Goal: Task Accomplishment & Management: Use online tool/utility

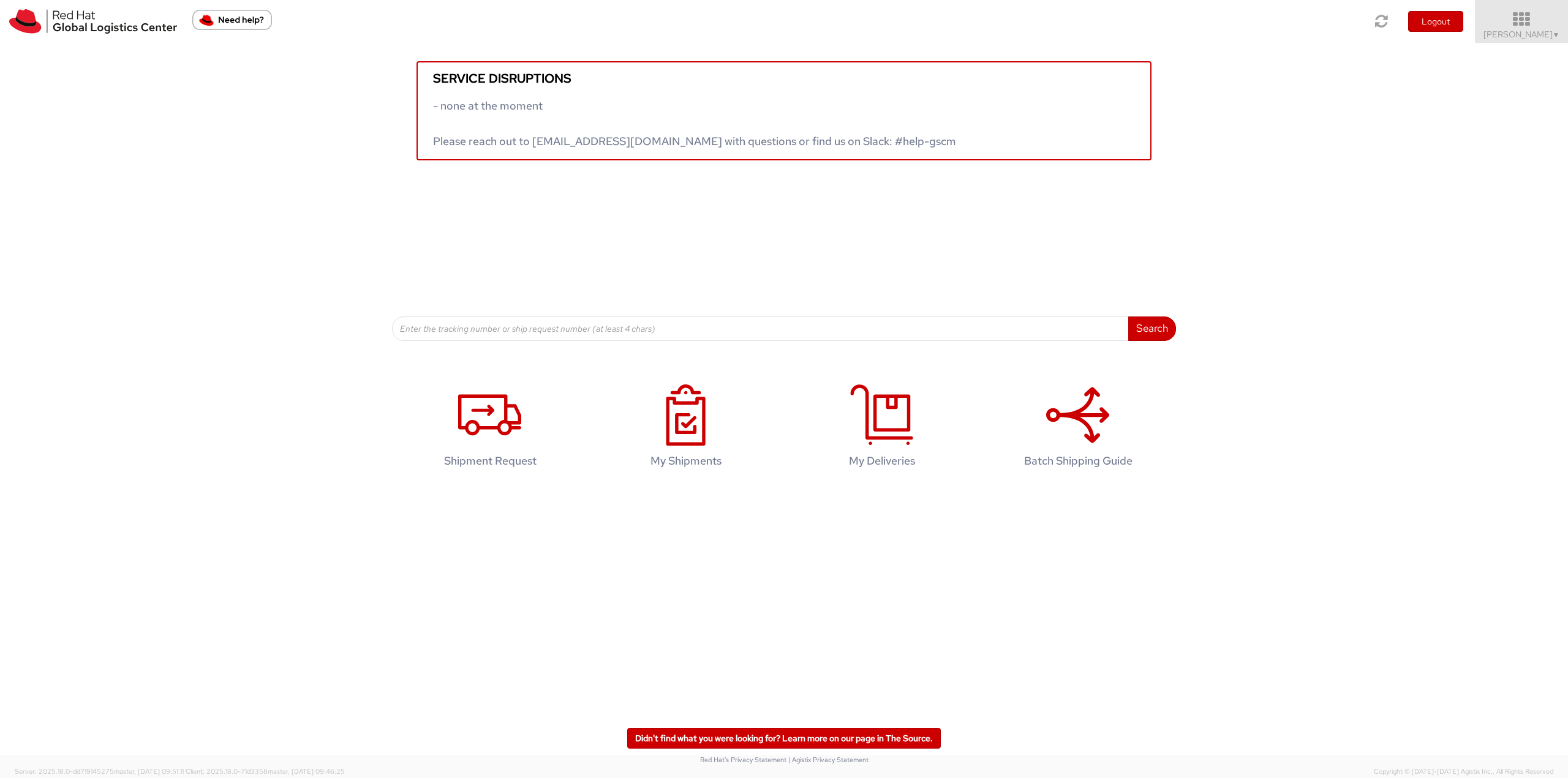
click at [1514, 20] on icon at bounding box center [1522, 20] width 107 height 17
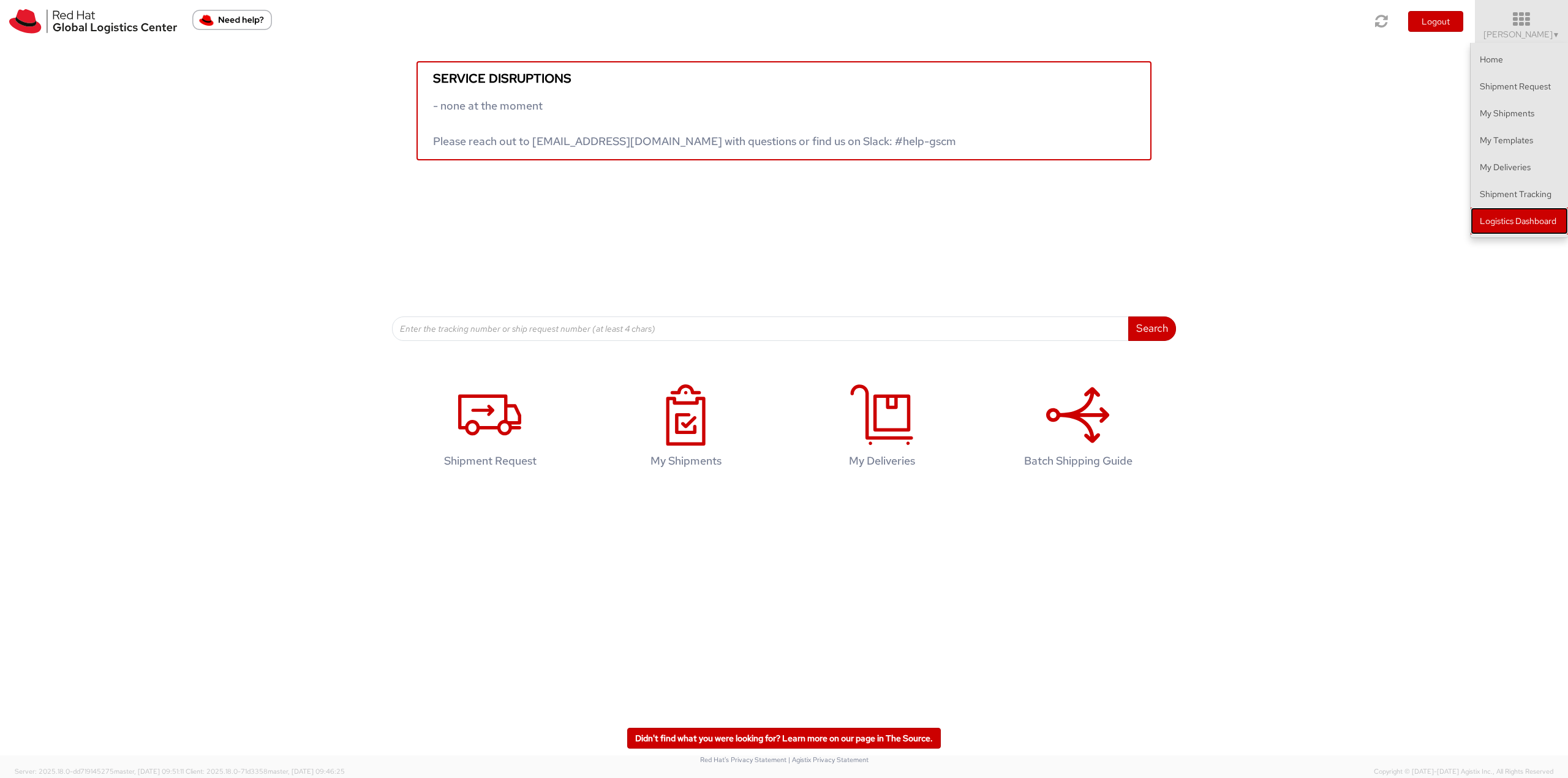
click at [1507, 222] on link "Logistics Dashboard" at bounding box center [1520, 221] width 97 height 27
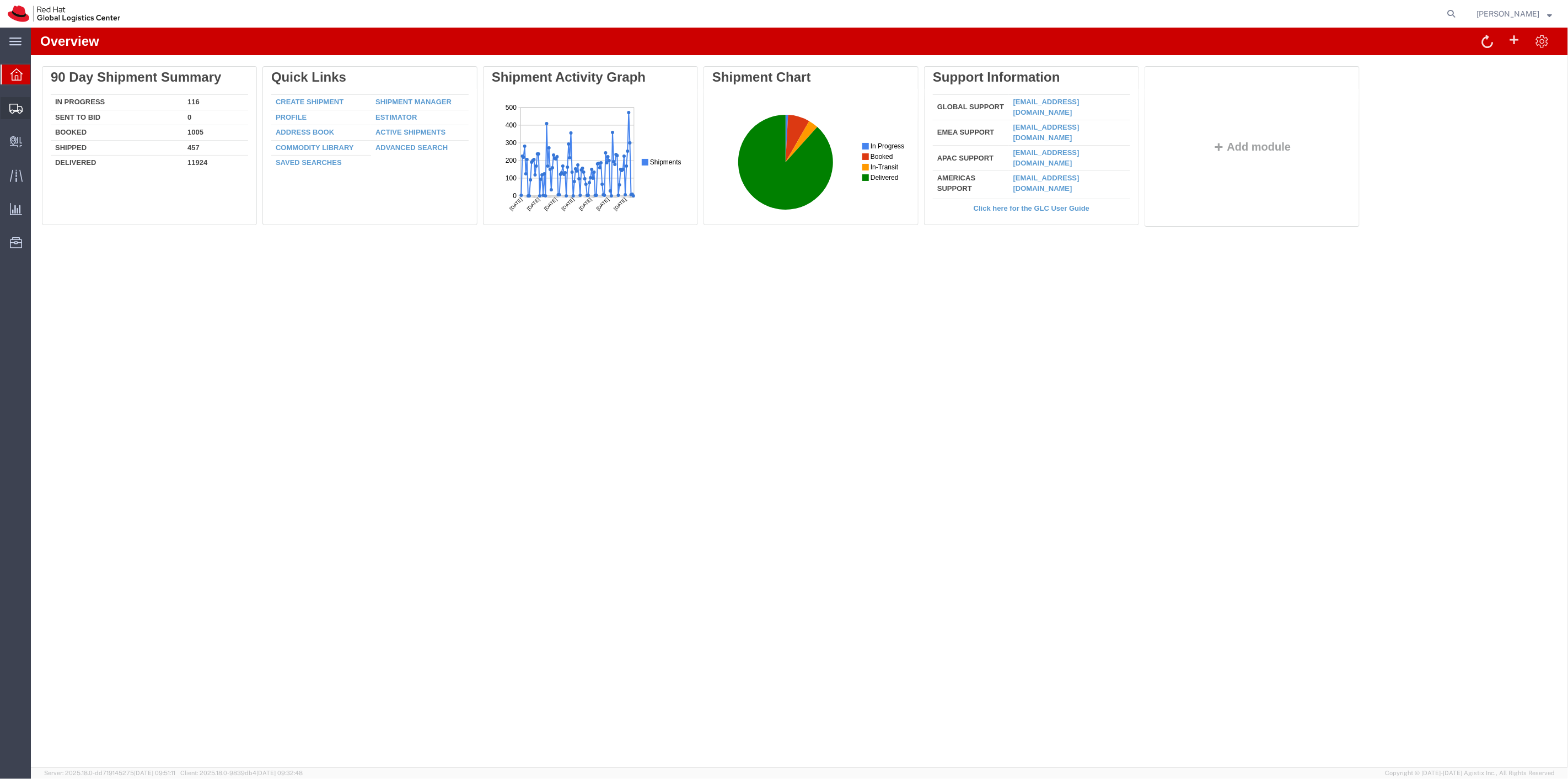
click at [0, 0] on span "Shipment Manager" at bounding box center [0, 0] width 0 height 0
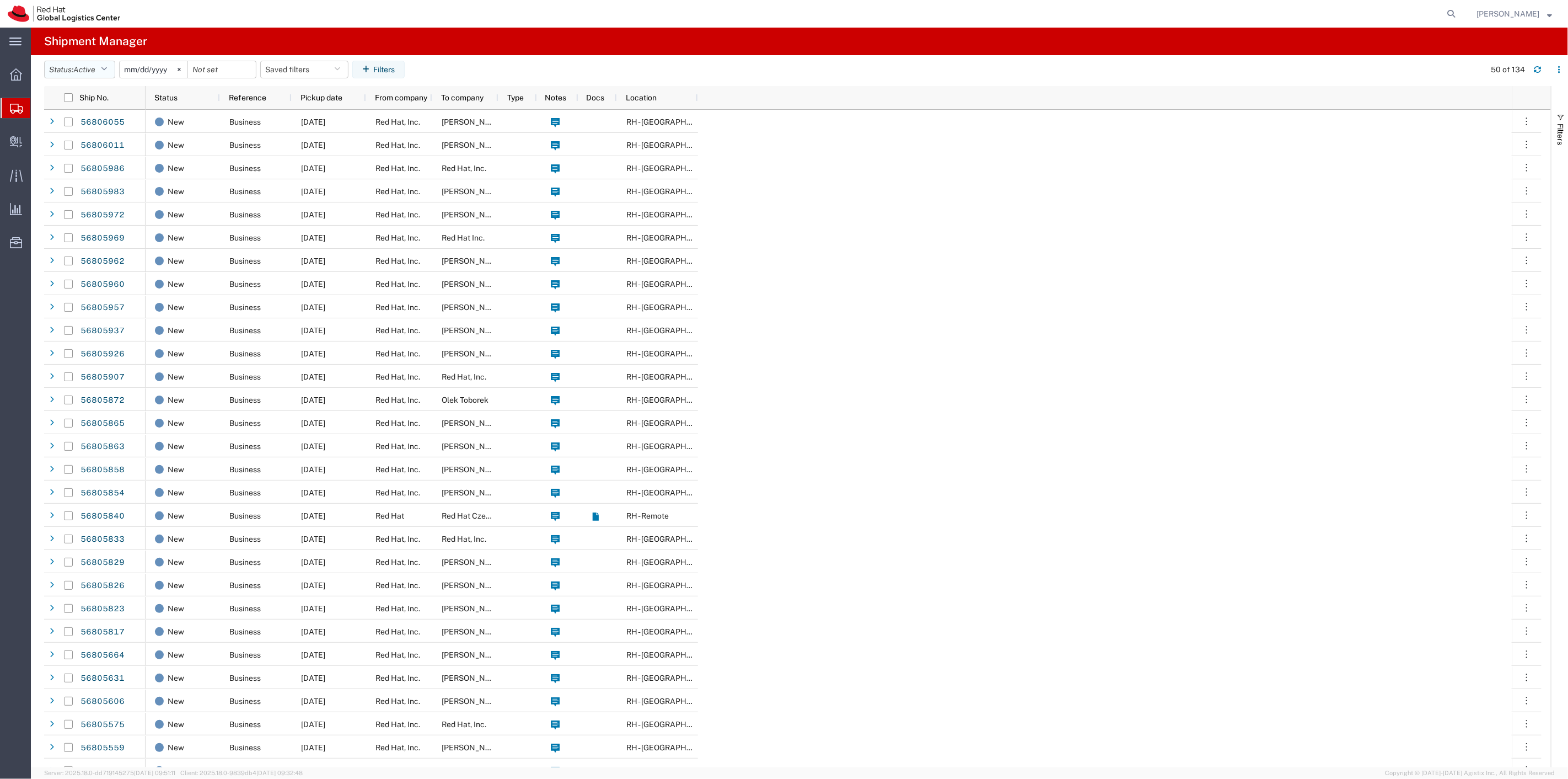
click at [101, 71] on button "Status: Active" at bounding box center [79, 69] width 71 height 18
click at [80, 126] on span "All" at bounding box center [108, 128] width 129 height 17
drag, startPoint x: 369, startPoint y: 65, endPoint x: 376, endPoint y: 64, distance: 7.1
click at [370, 65] on button "Filters" at bounding box center [366, 69] width 52 height 18
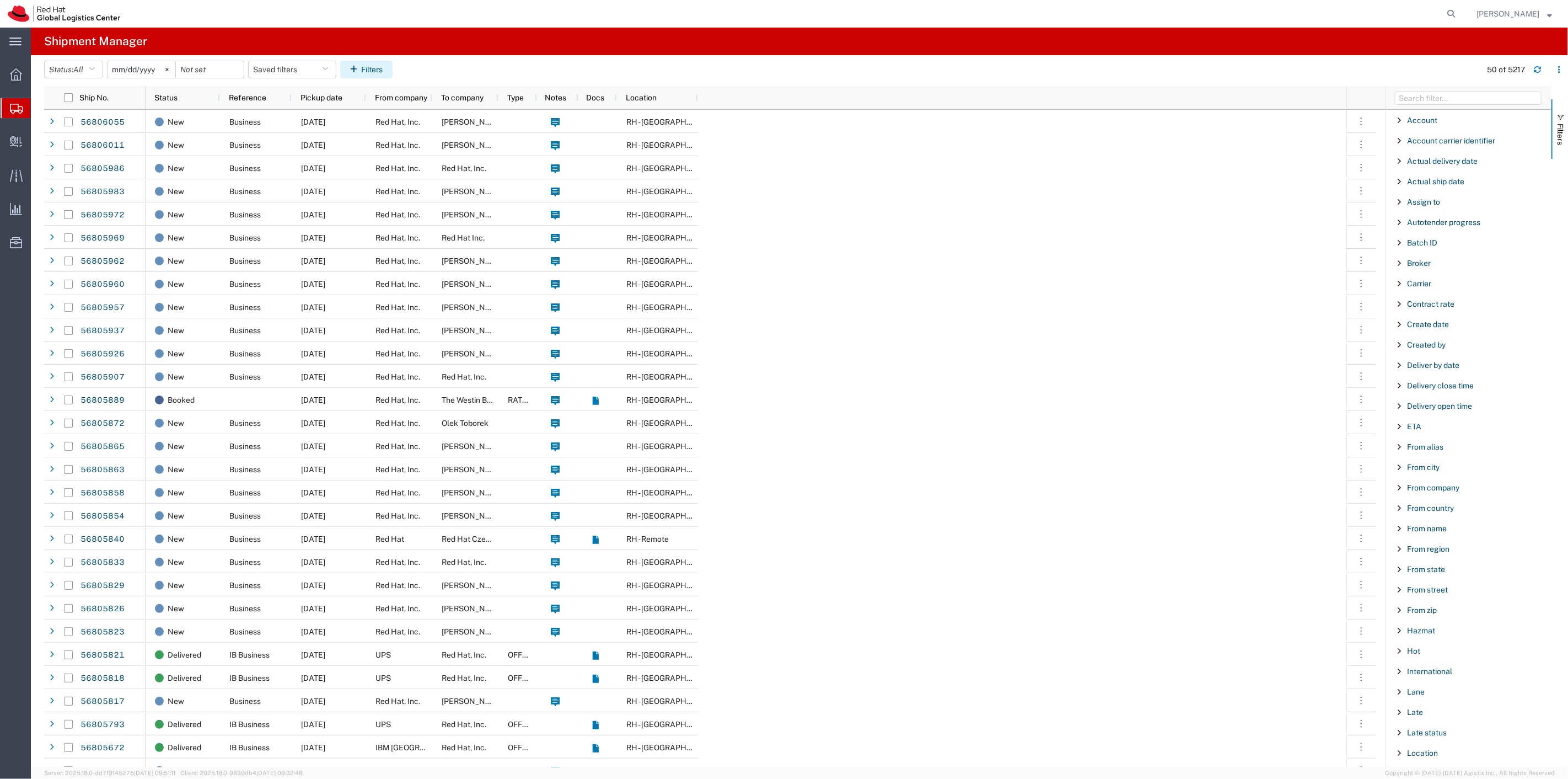
click at [366, 71] on button "Filters" at bounding box center [366, 69] width 52 height 18
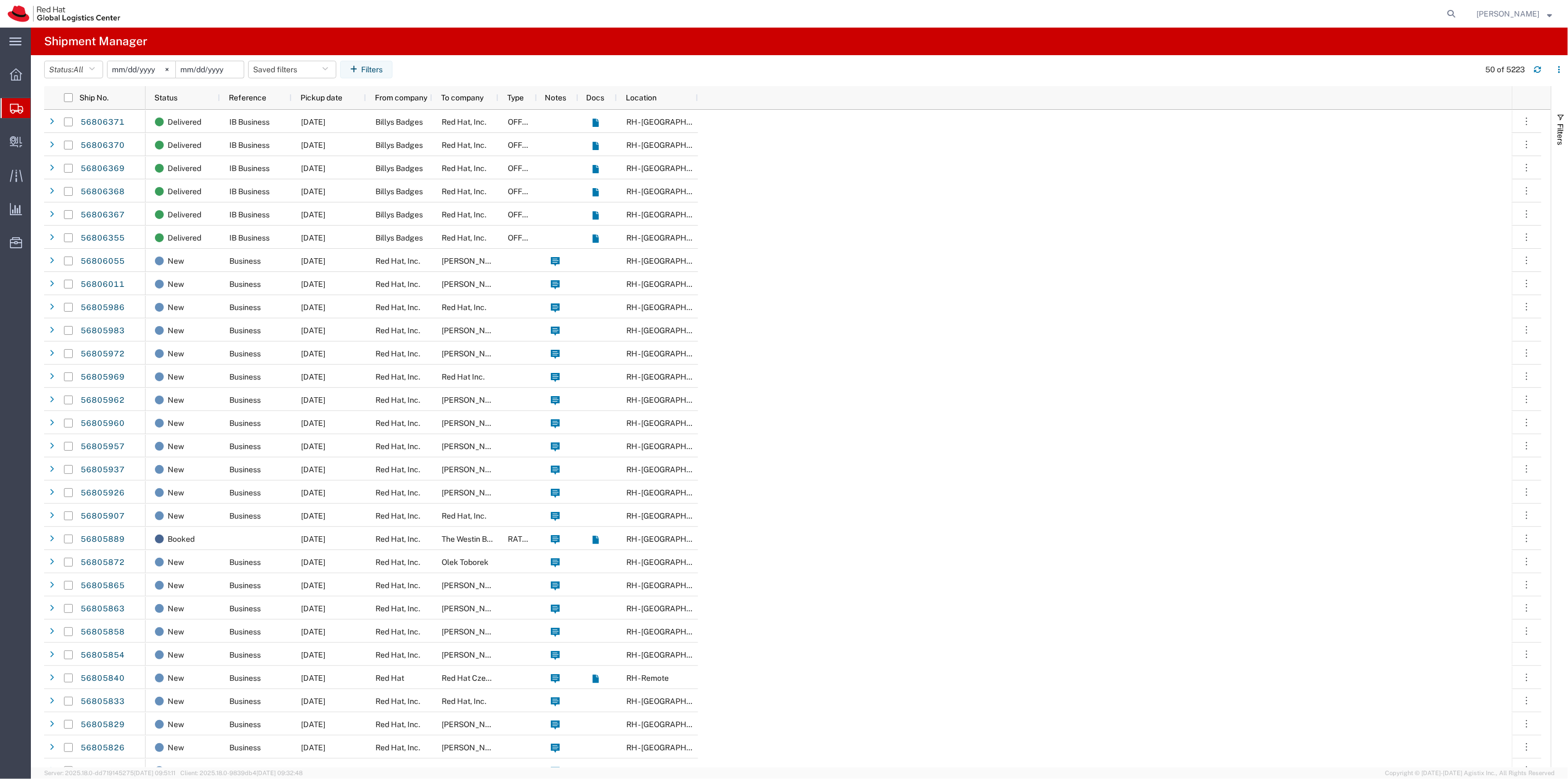
click at [197, 72] on input "date" at bounding box center [210, 69] width 68 height 16
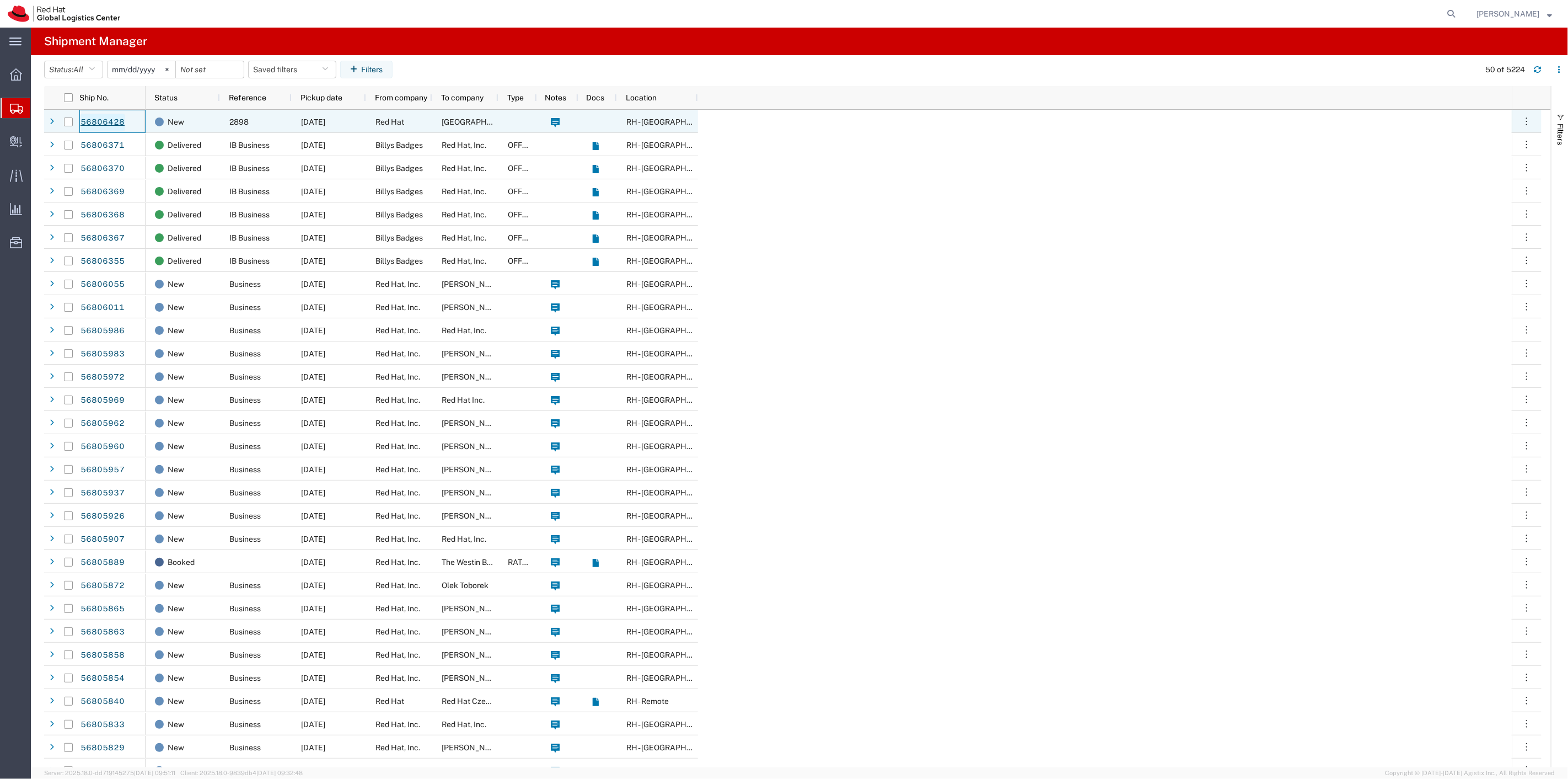
click at [105, 122] on link "56806428" at bounding box center [103, 122] width 45 height 18
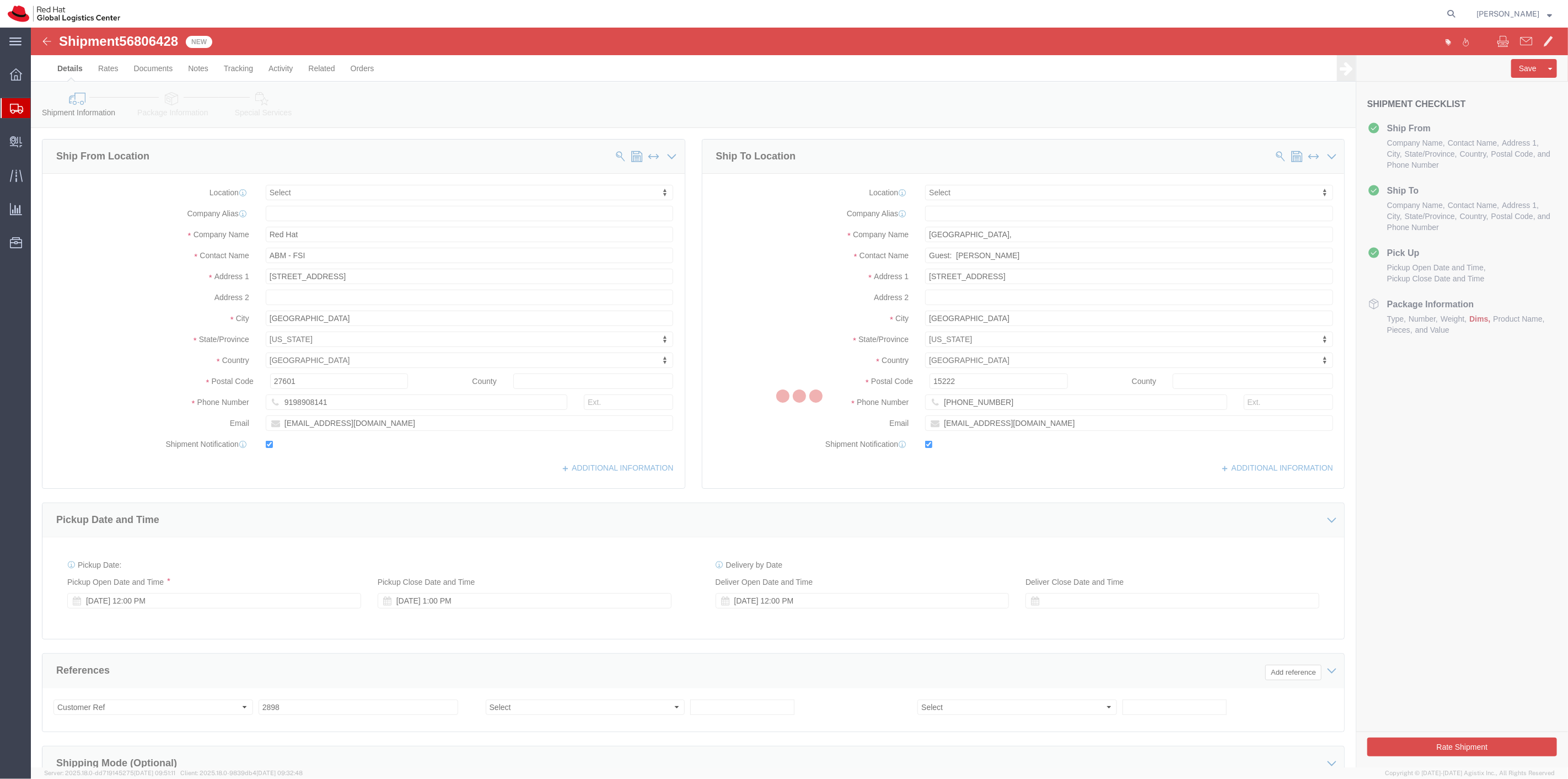
select select
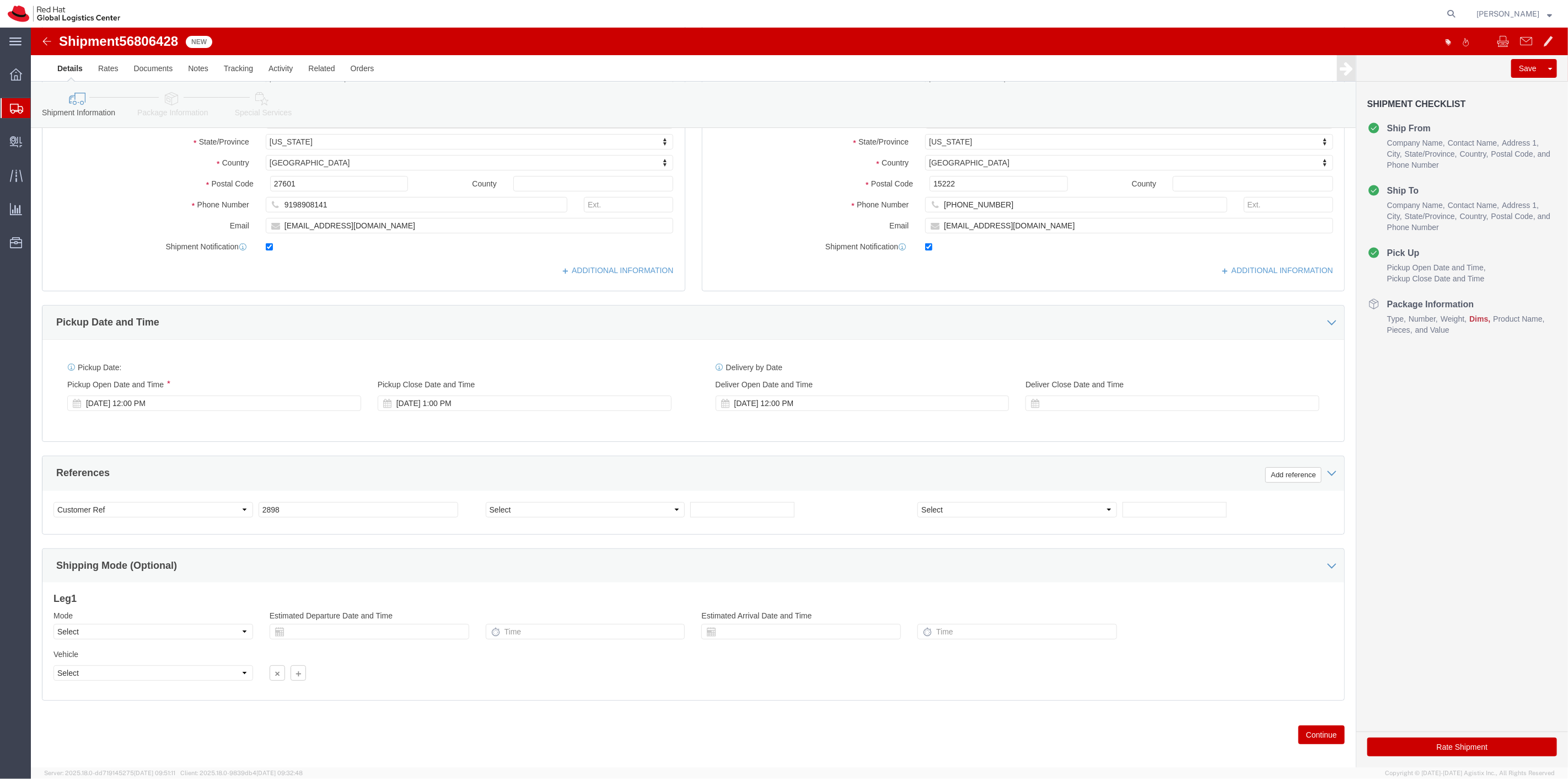
scroll to position [212, 0]
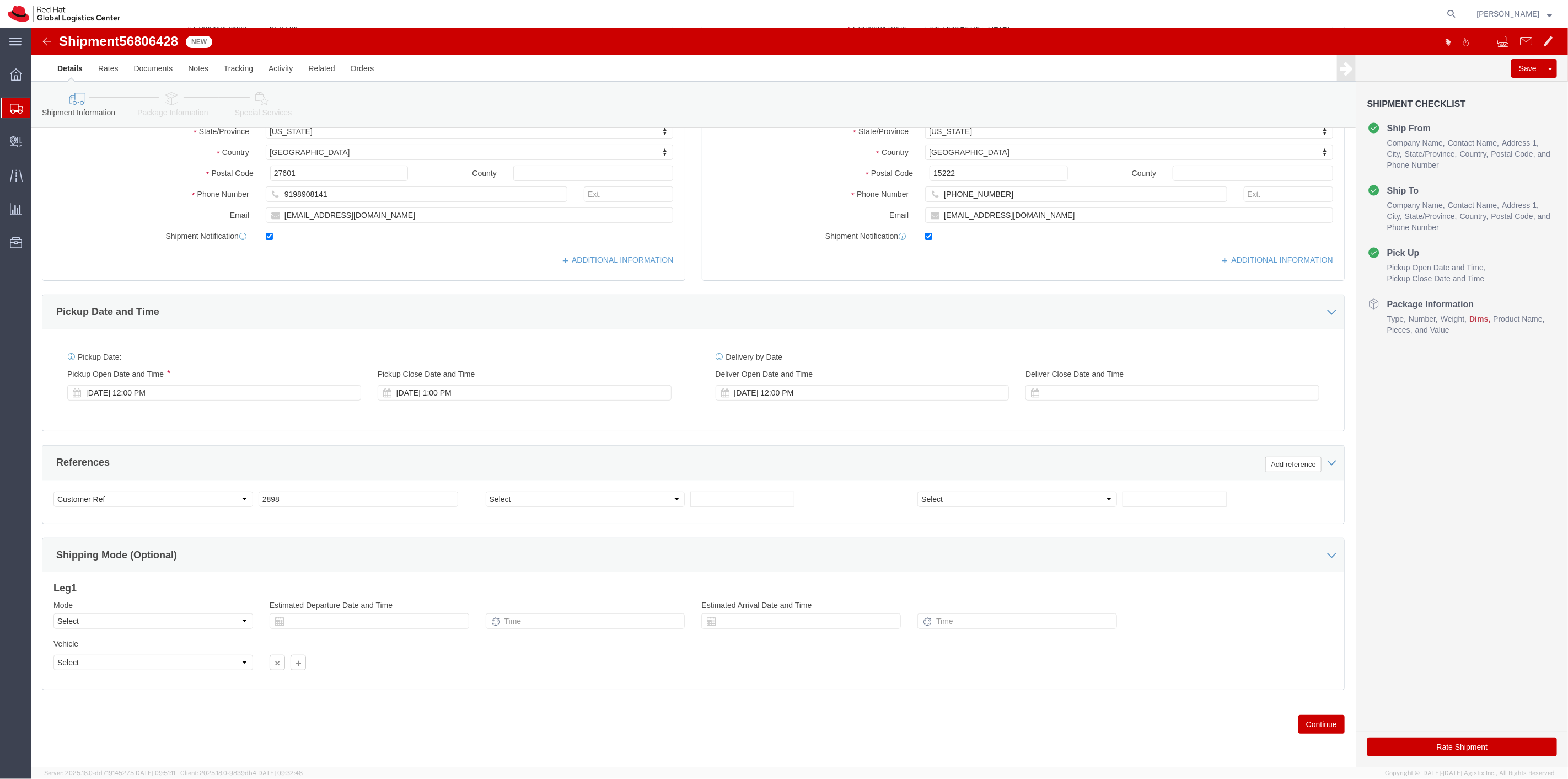
click button "Continue"
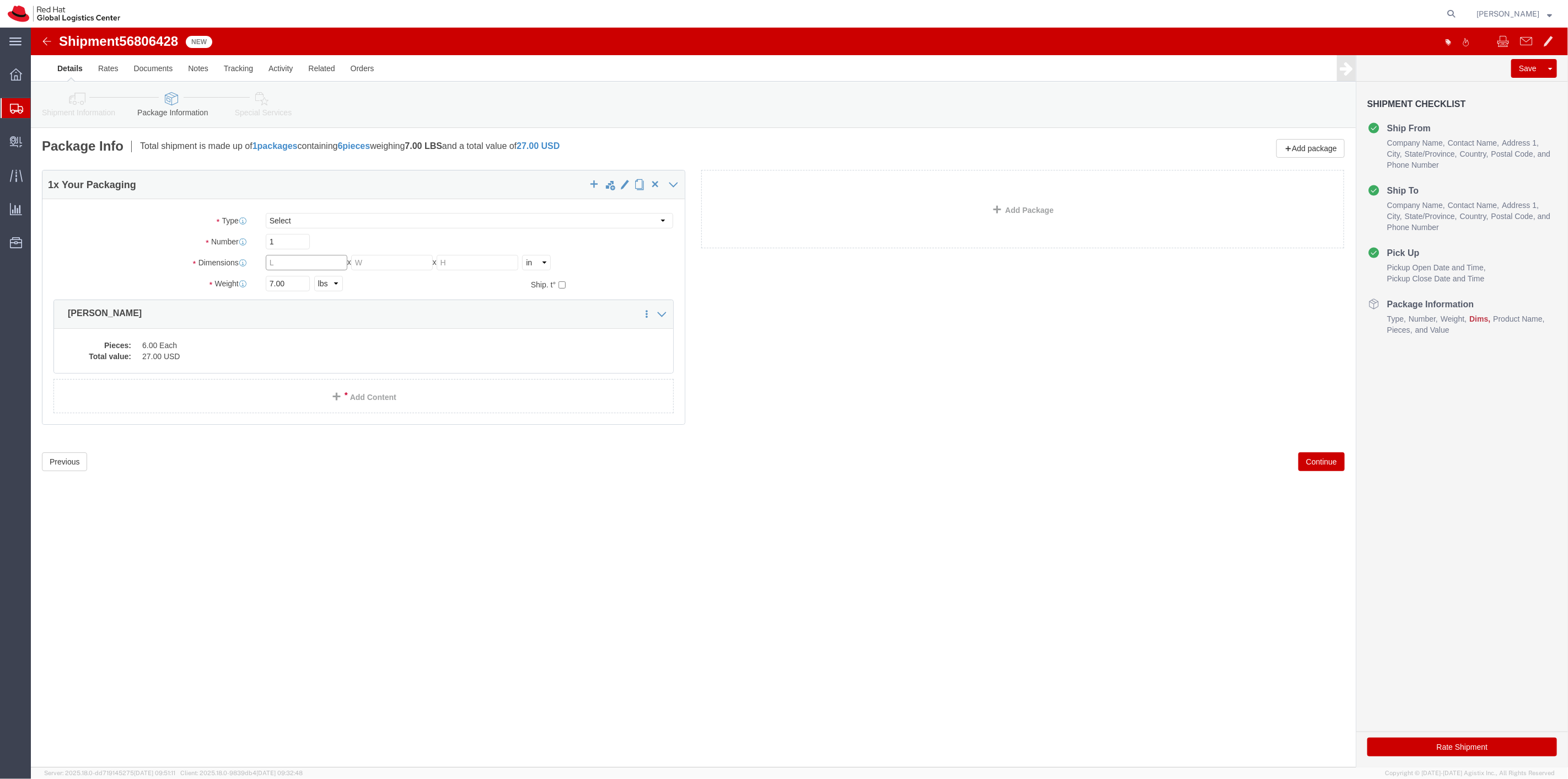
click input "text"
type input "14"
type input "10"
type input "3"
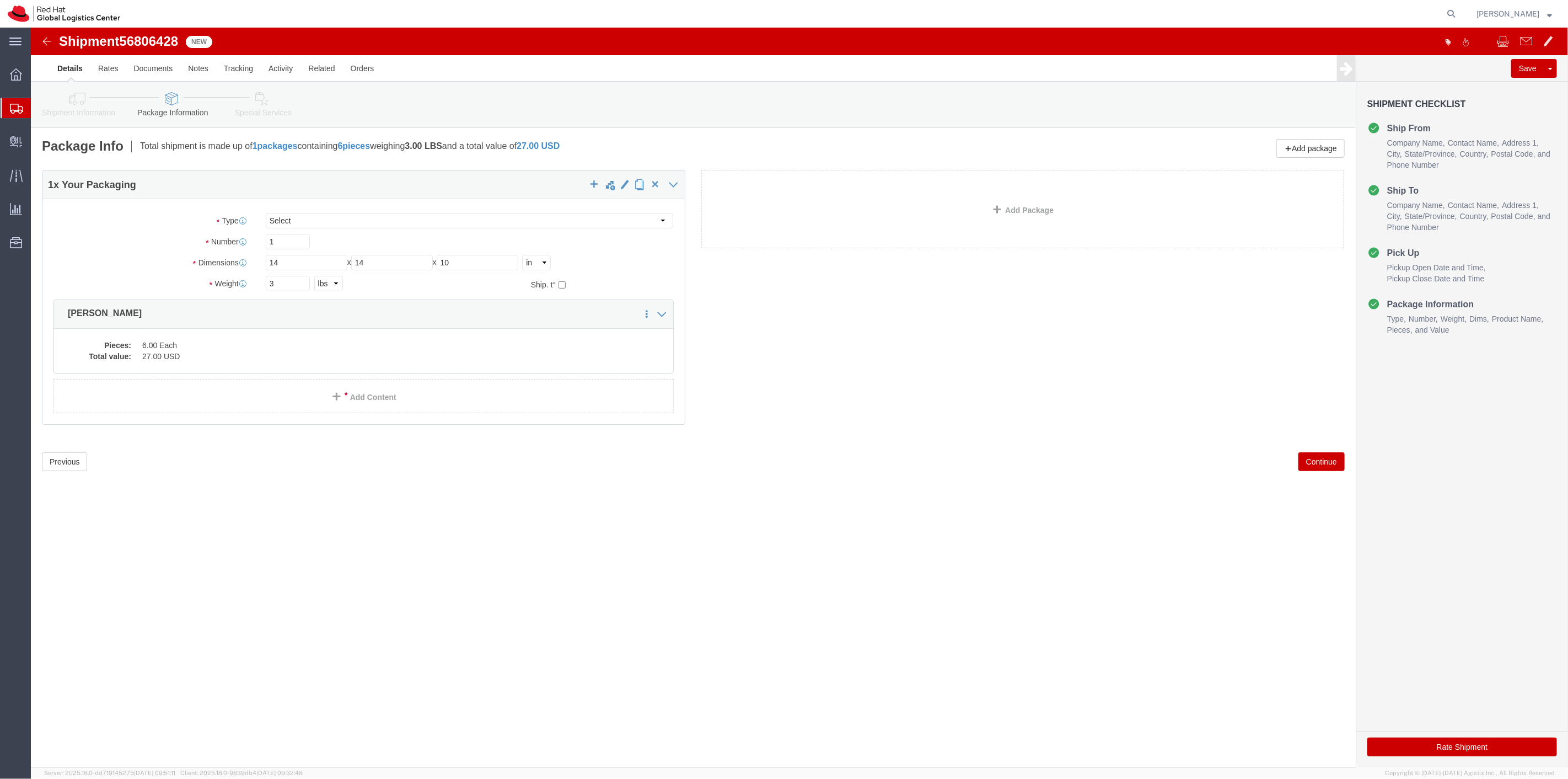
click button "Continue"
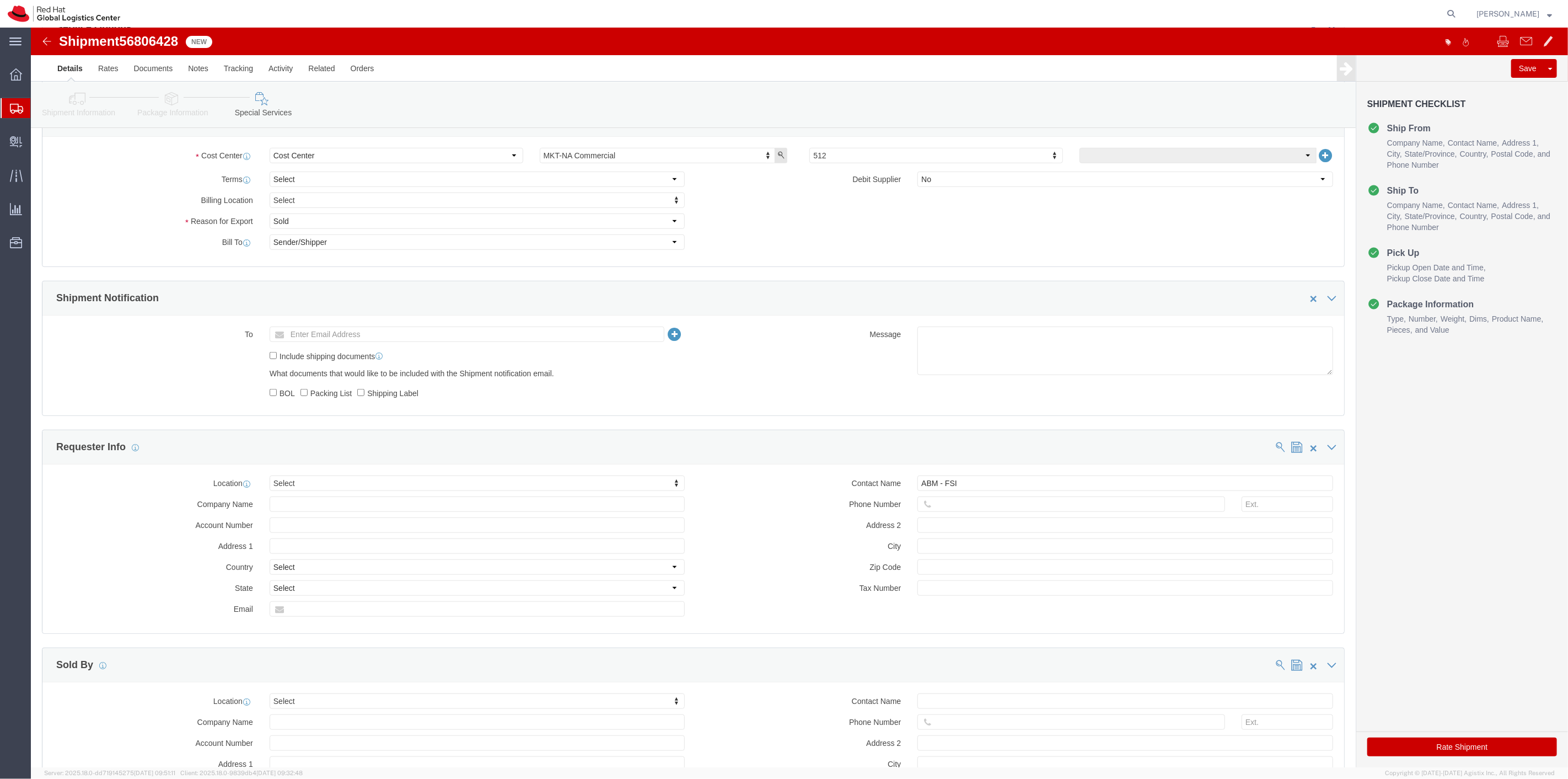
scroll to position [613, 0]
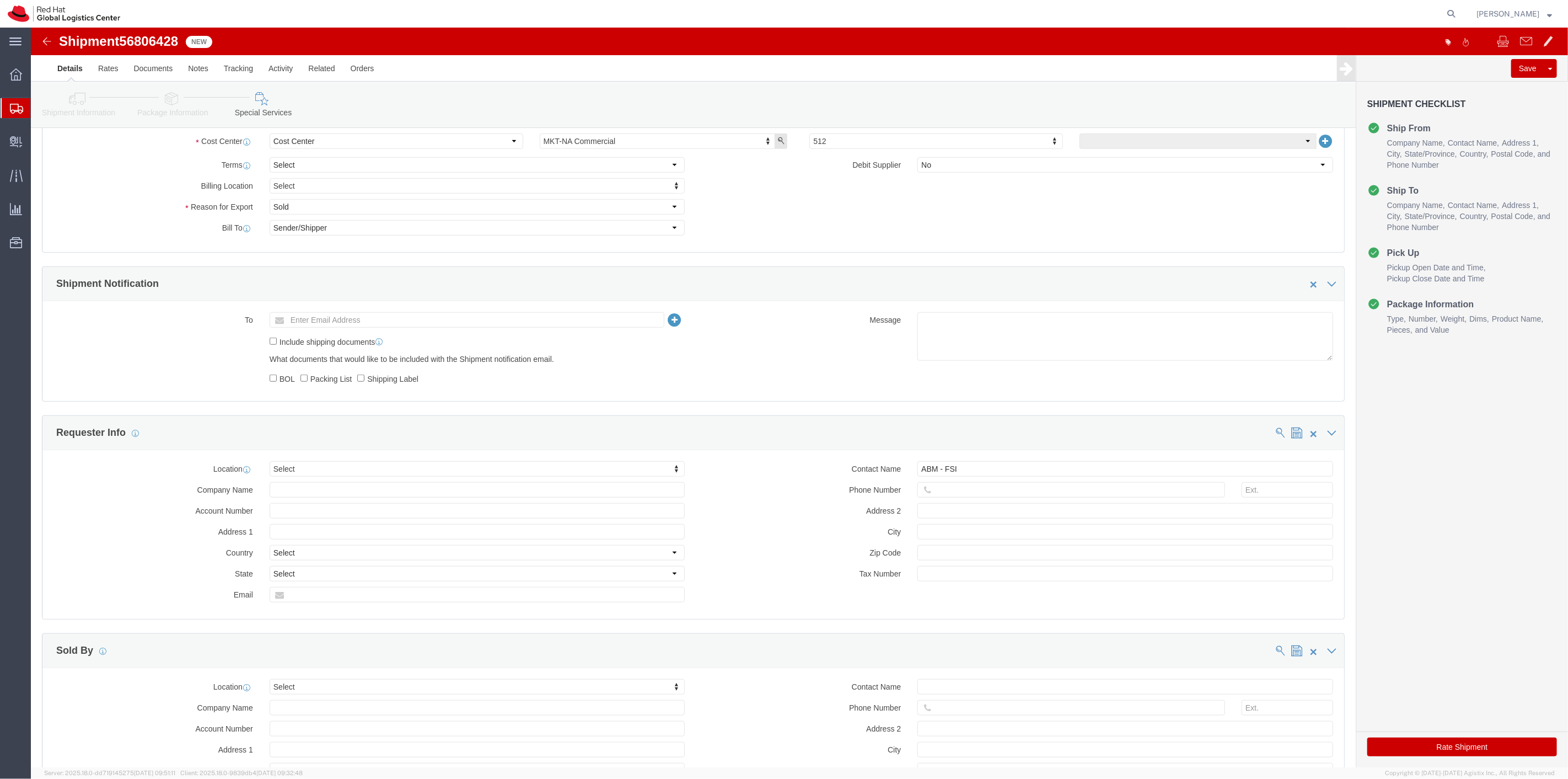
click button "Rate Shipment"
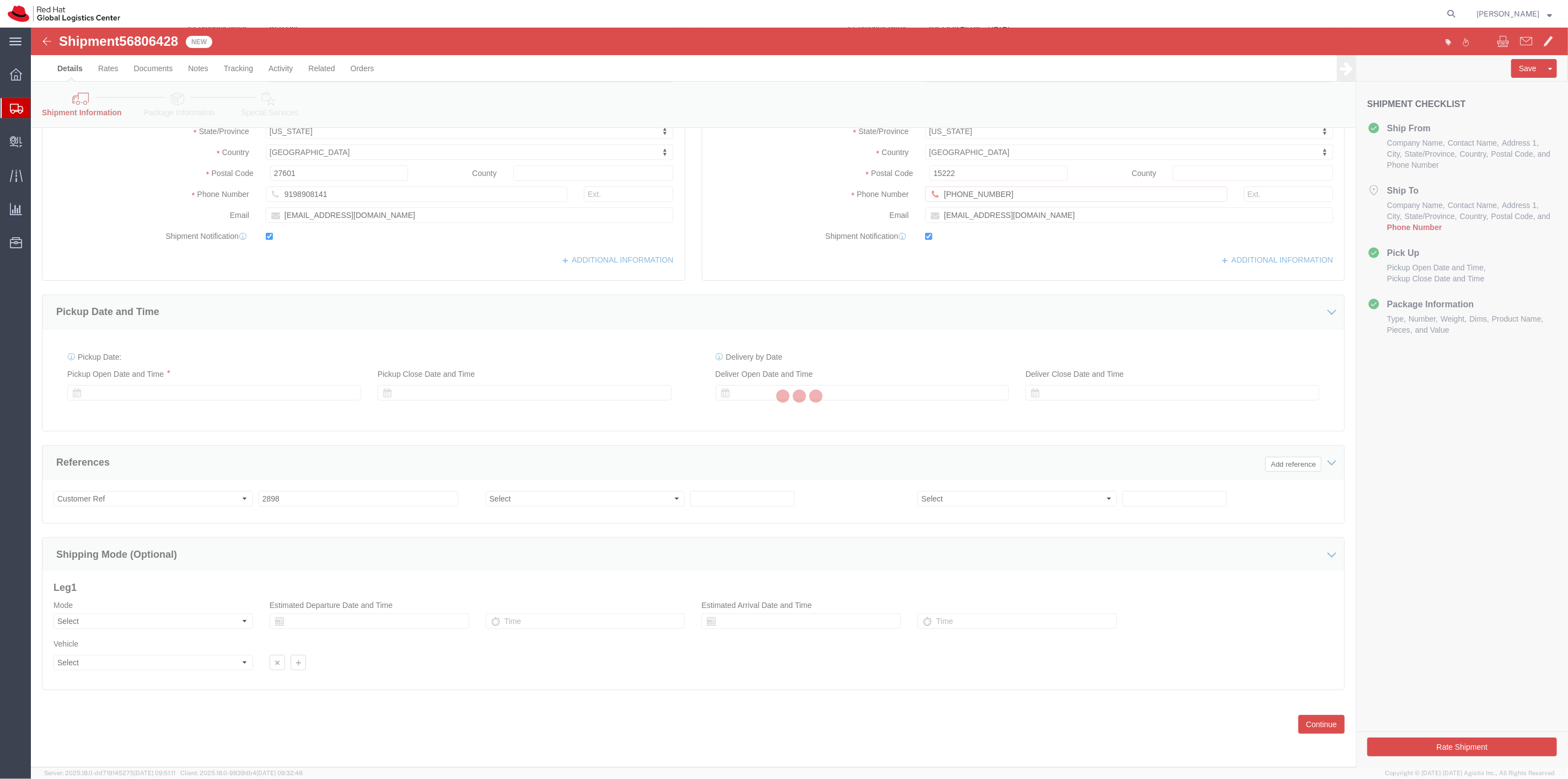
scroll to position [257, 0]
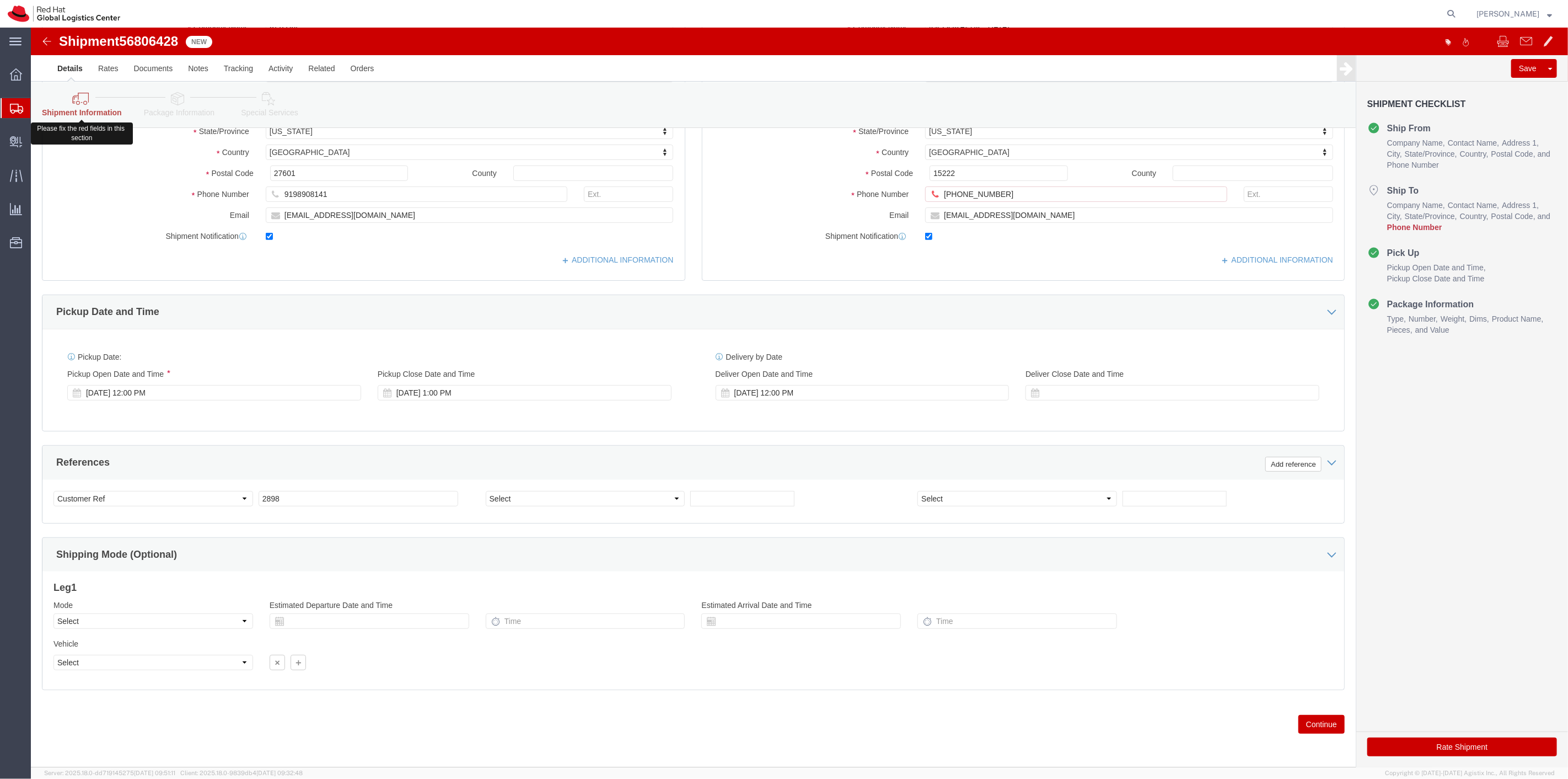
click icon
drag, startPoint x: 970, startPoint y: 169, endPoint x: 755, endPoint y: 161, distance: 215.1
click div "Phone Number [PHONE_NUMBER] A valid Destination Phone Number is required"
paste input "[PHONE_NUMBER]"
type input "[PHONE_NUMBER]"
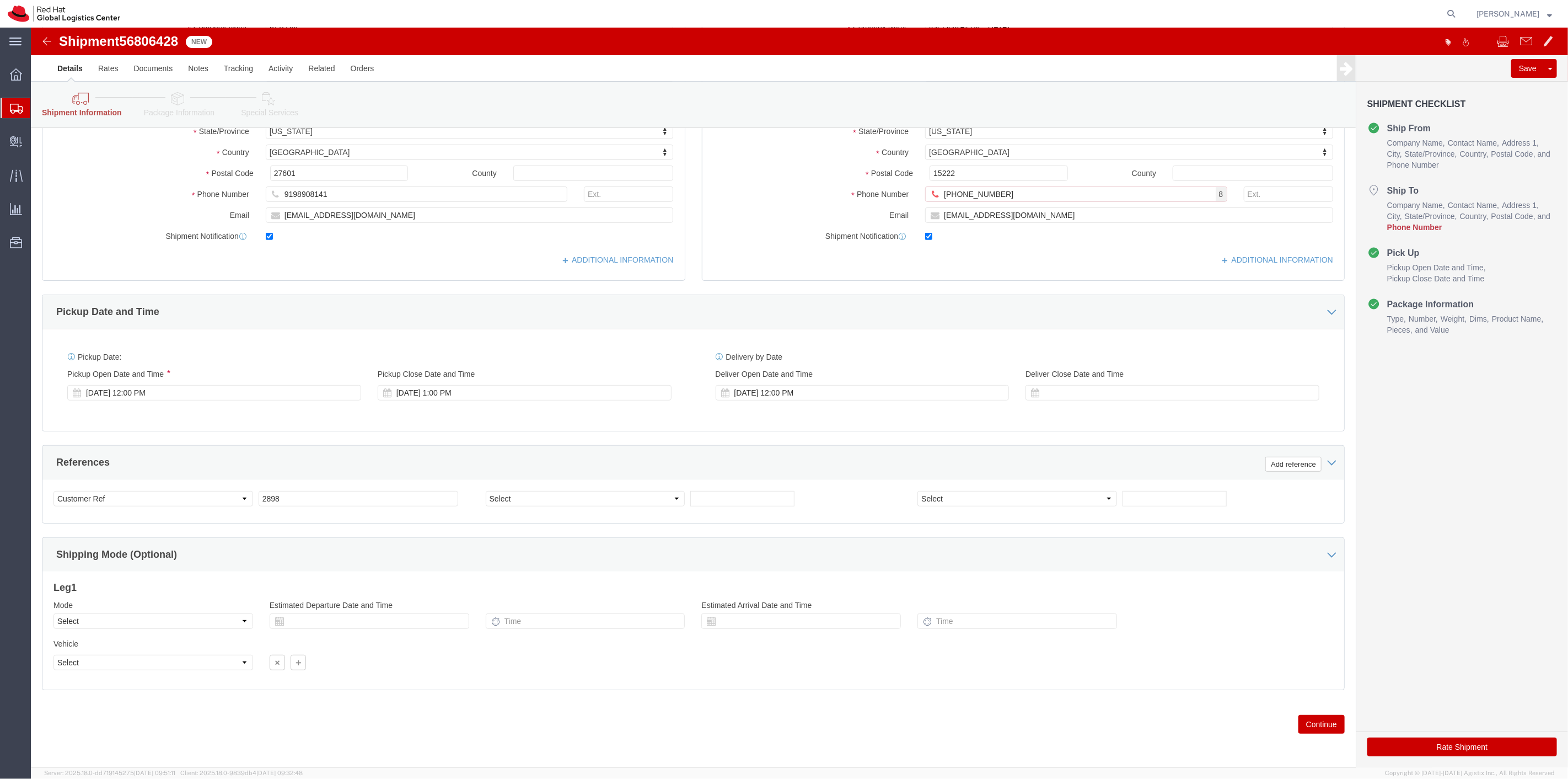
click div "Location Select Select My Profile Location [GEOGRAPHIC_DATA] - [GEOGRAPHIC_DATA…"
click button "Continue"
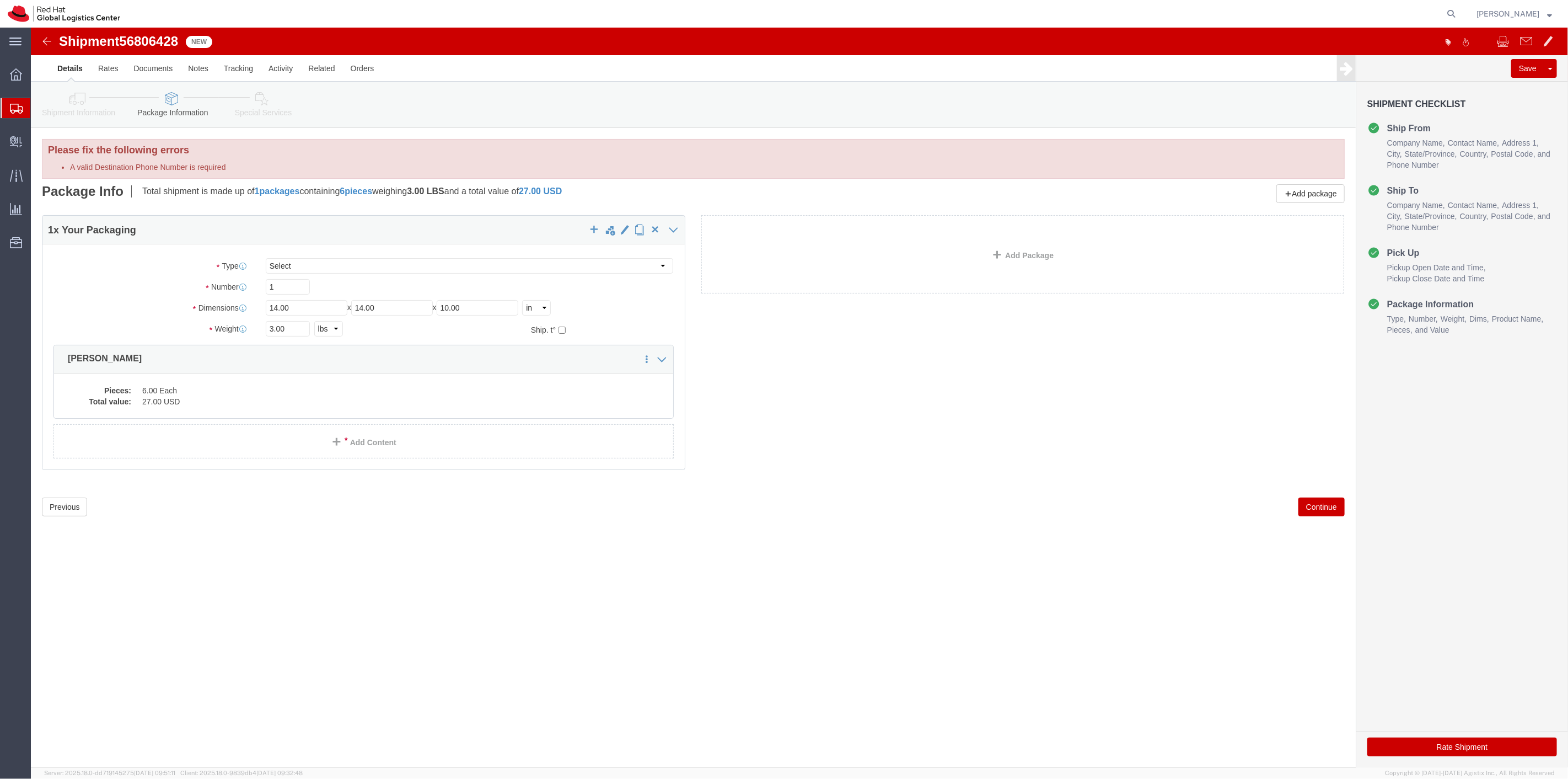
click button "Rate Shipment"
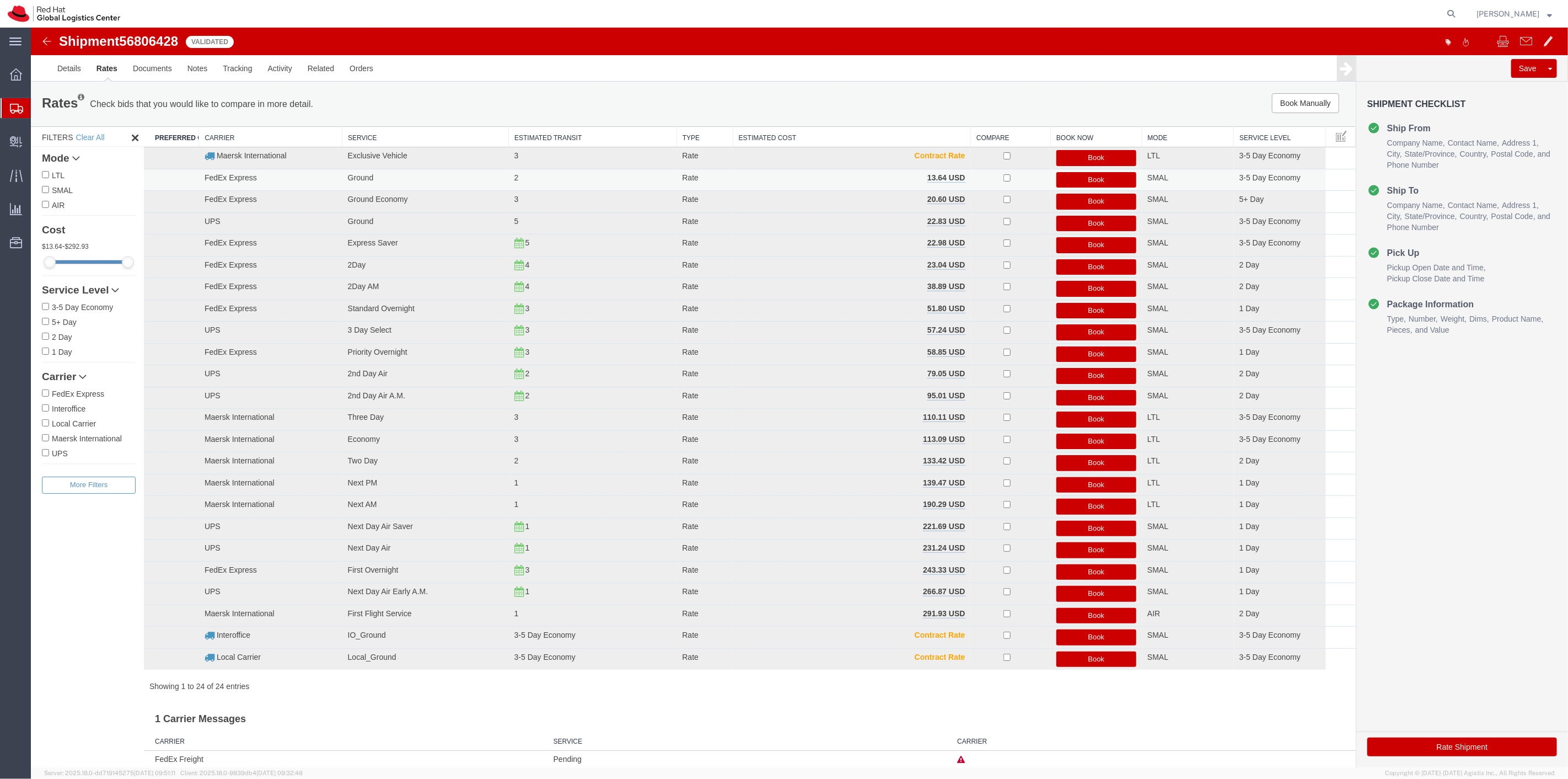
click at [1068, 179] on button "Book" at bounding box center [1096, 180] width 80 height 16
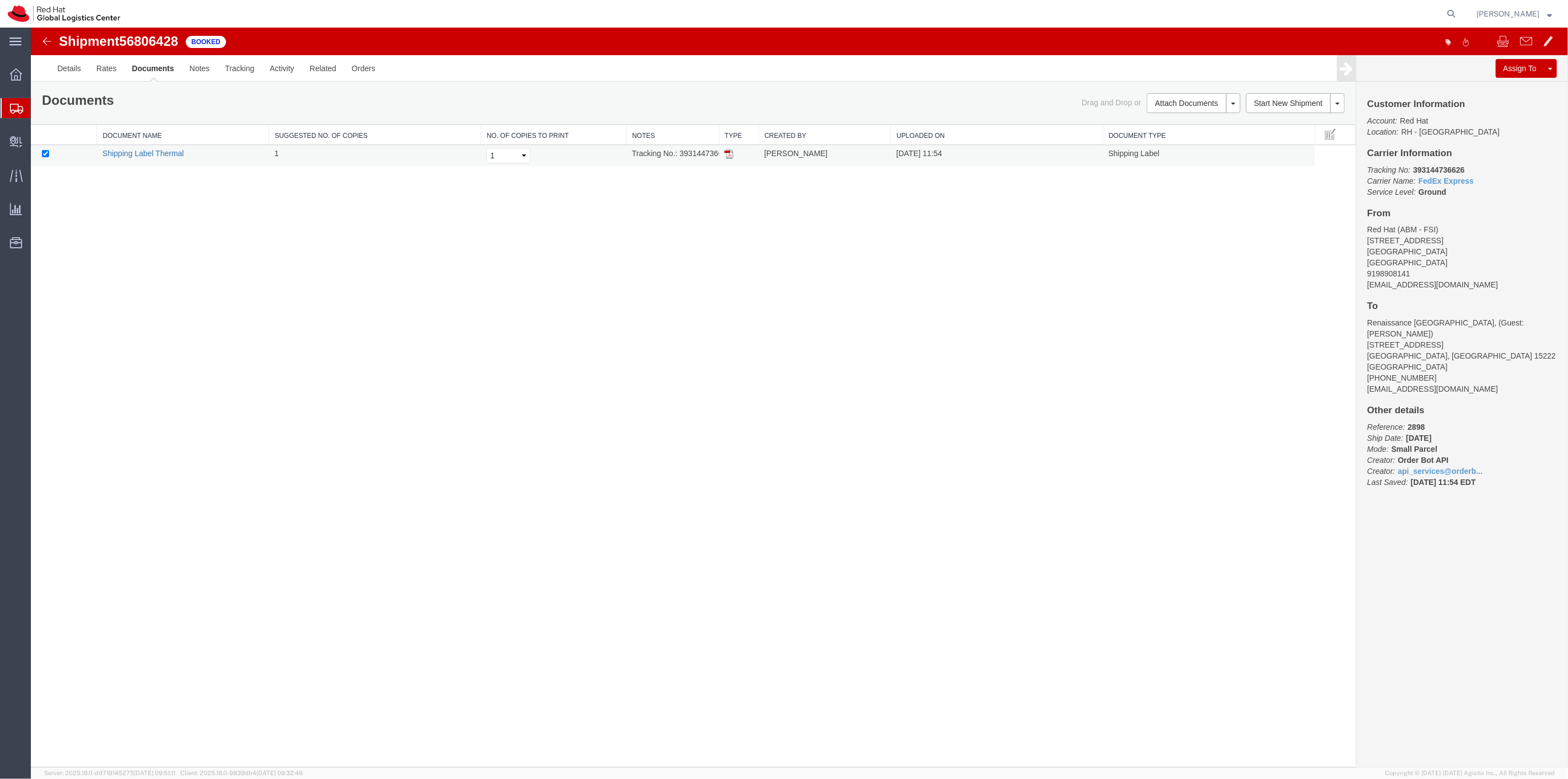
click at [108, 149] on link "Shipping Label Thermal" at bounding box center [143, 153] width 82 height 9
